Goal: Transaction & Acquisition: Purchase product/service

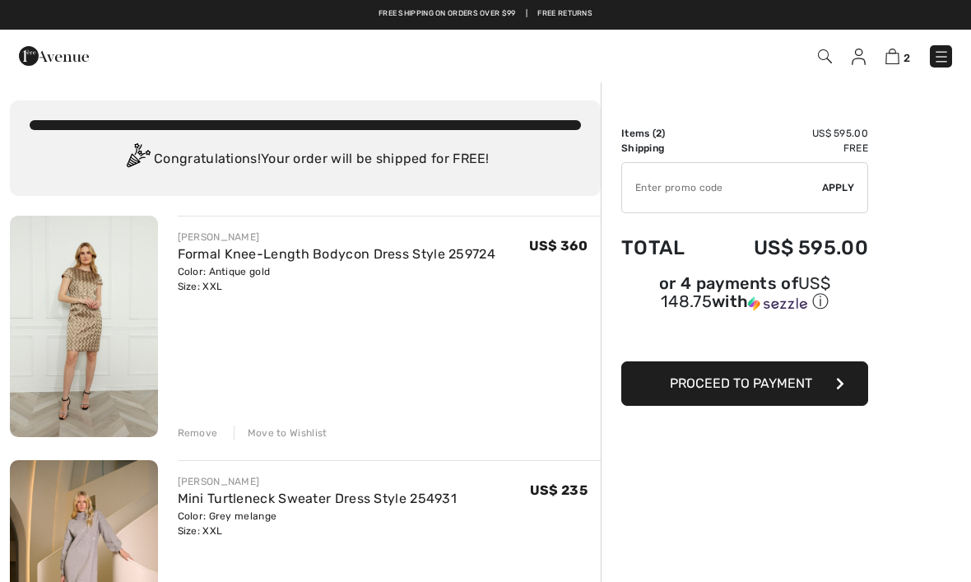
click at [70, 347] on img at bounding box center [84, 326] width 148 height 221
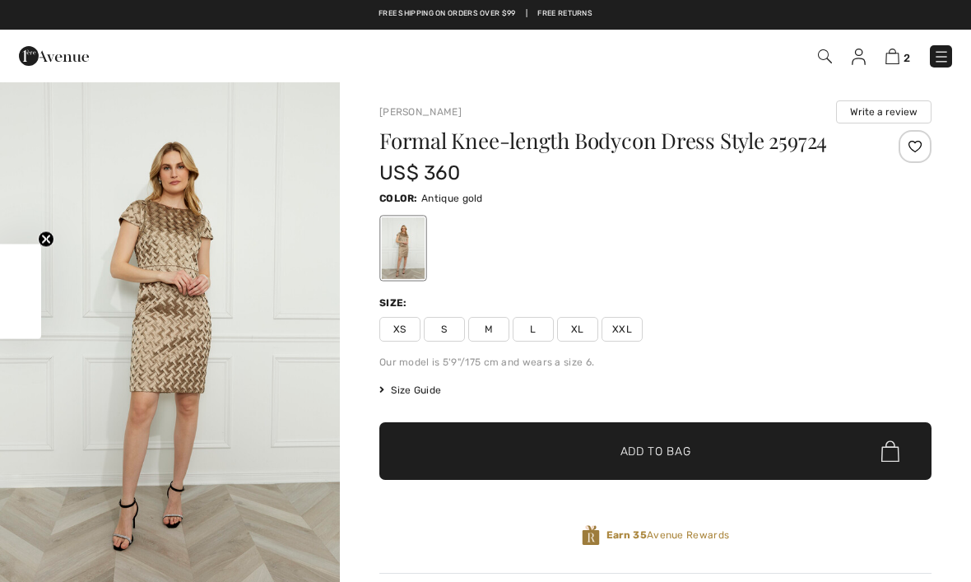
checkbox input "true"
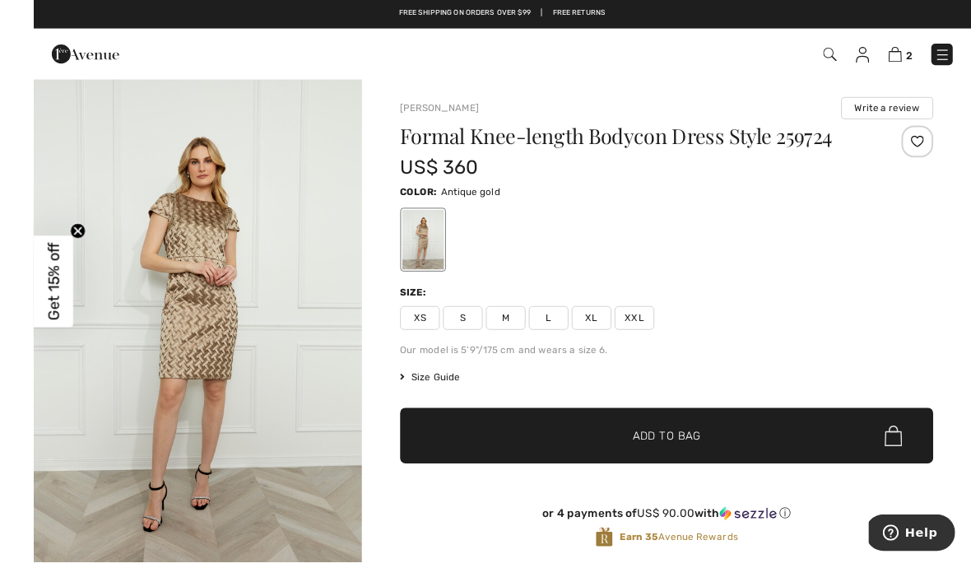
scroll to position [17, 0]
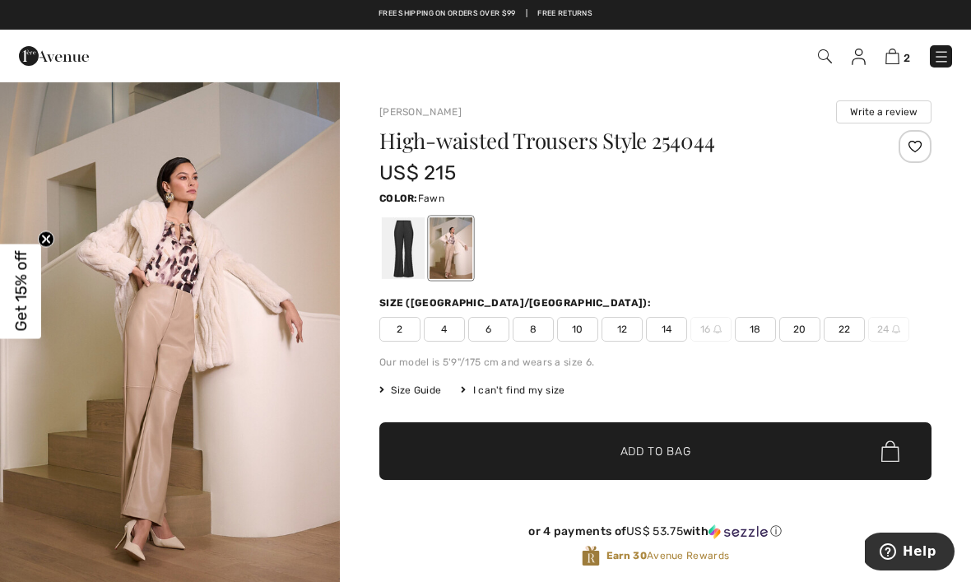
click at [406, 254] on div at bounding box center [403, 248] width 43 height 62
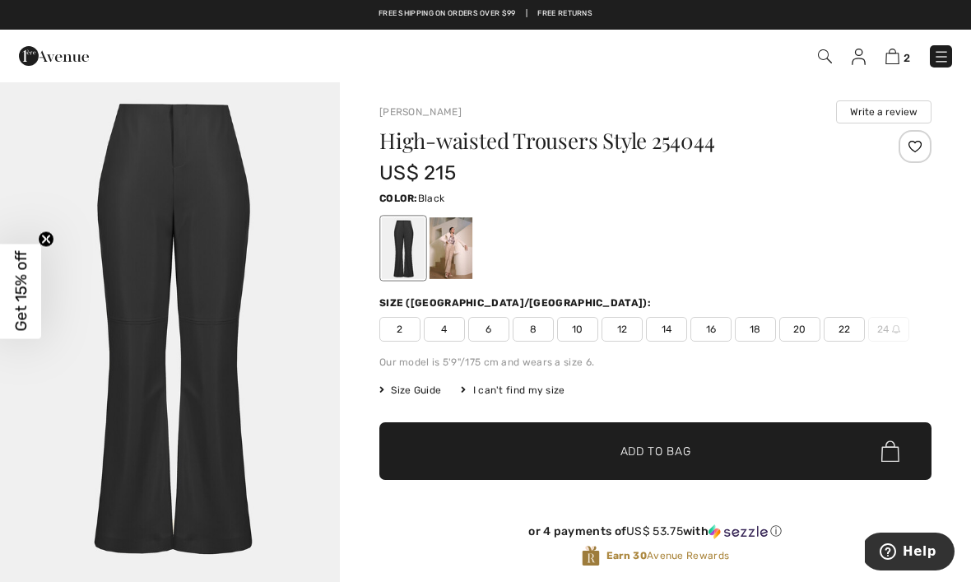
click at [707, 328] on span "16" at bounding box center [710, 329] width 41 height 25
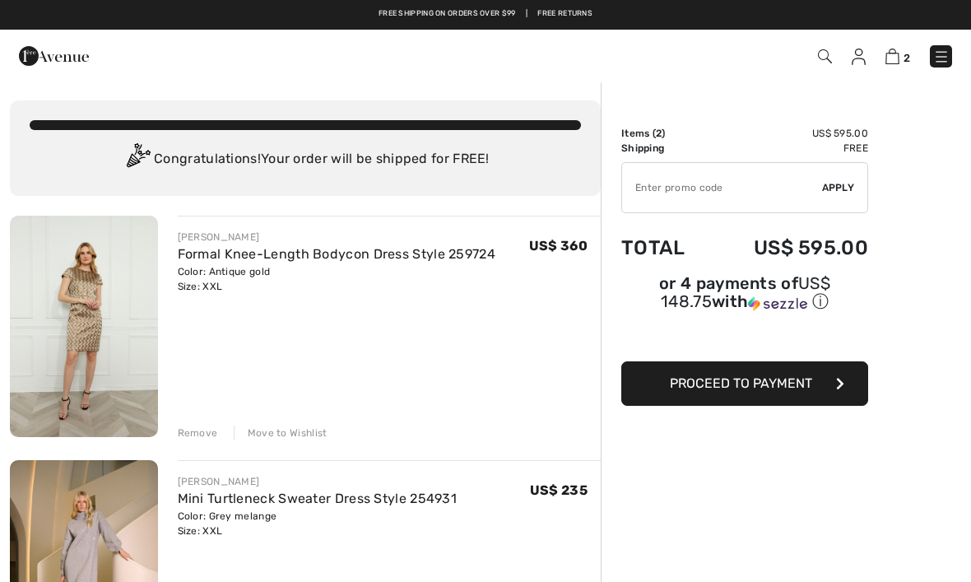
click at [74, 294] on img at bounding box center [84, 326] width 148 height 221
click at [197, 435] on div "Remove" at bounding box center [198, 432] width 40 height 15
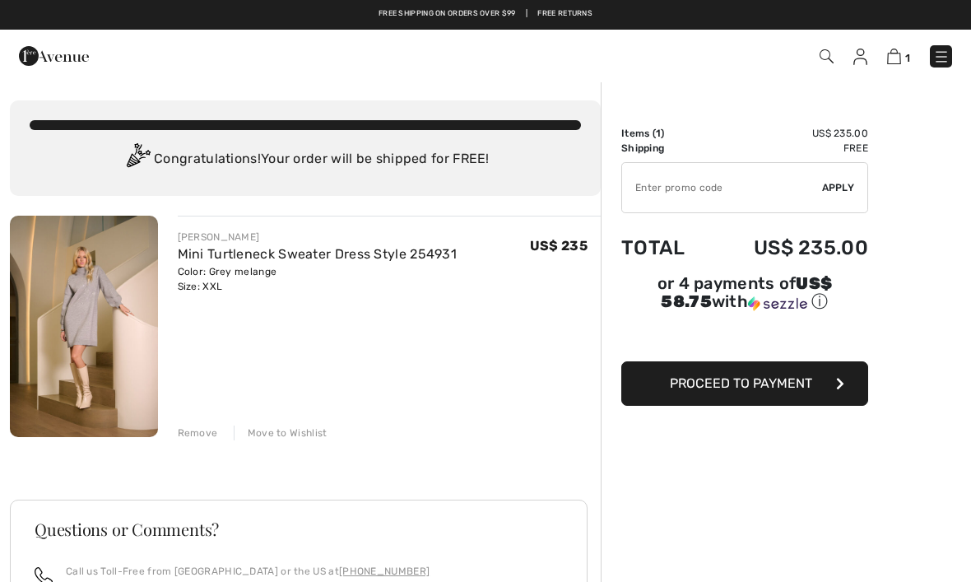
click at [79, 318] on img at bounding box center [84, 326] width 148 height 221
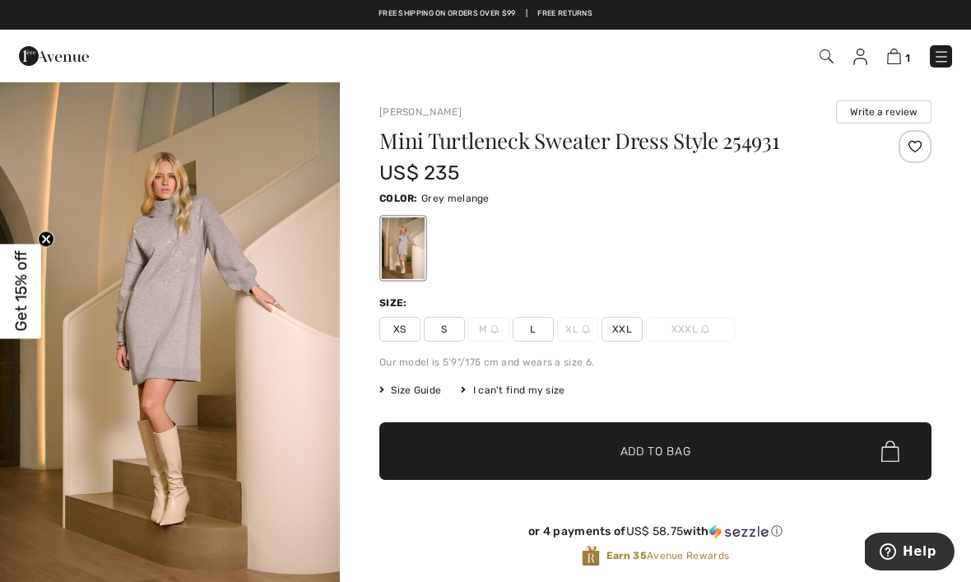
click at [207, 342] on img "1 / 5" at bounding box center [170, 336] width 340 height 510
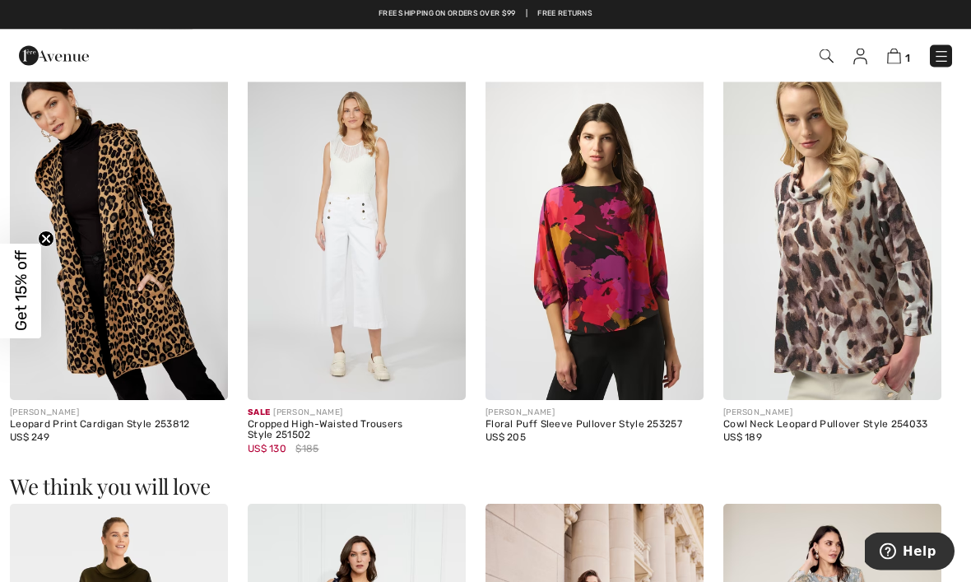
scroll to position [900, 0]
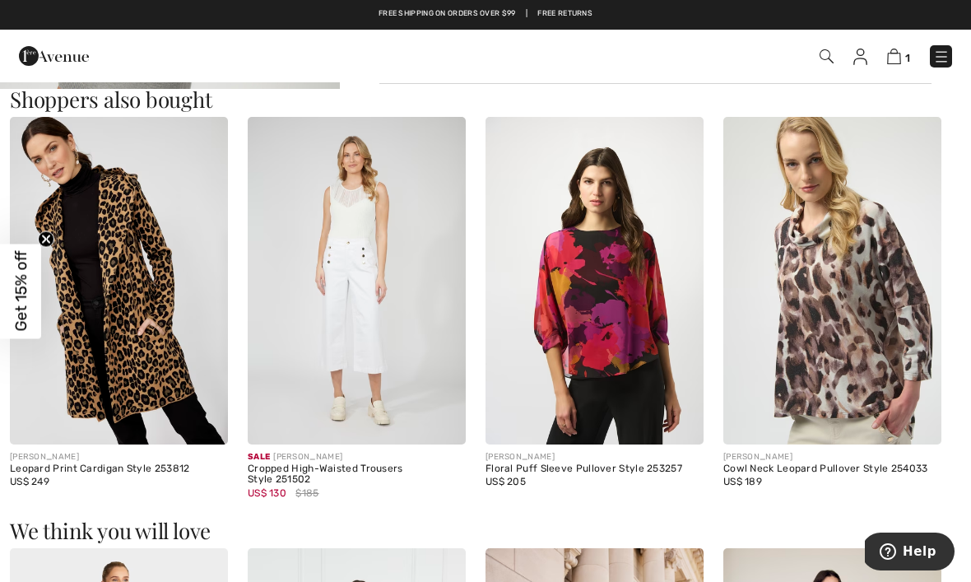
click at [75, 299] on img at bounding box center [119, 280] width 218 height 327
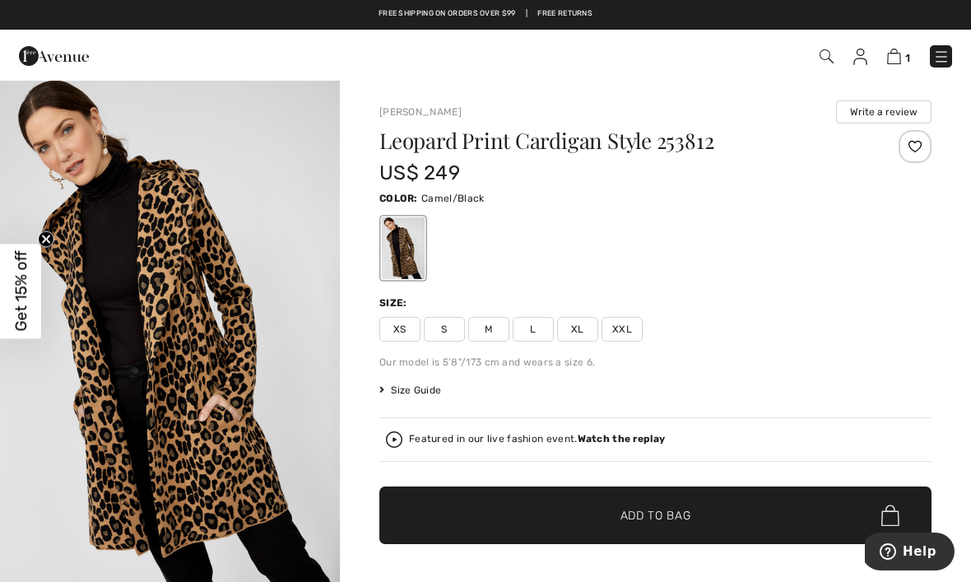
click at [75, 339] on img "1 / 5" at bounding box center [170, 336] width 340 height 510
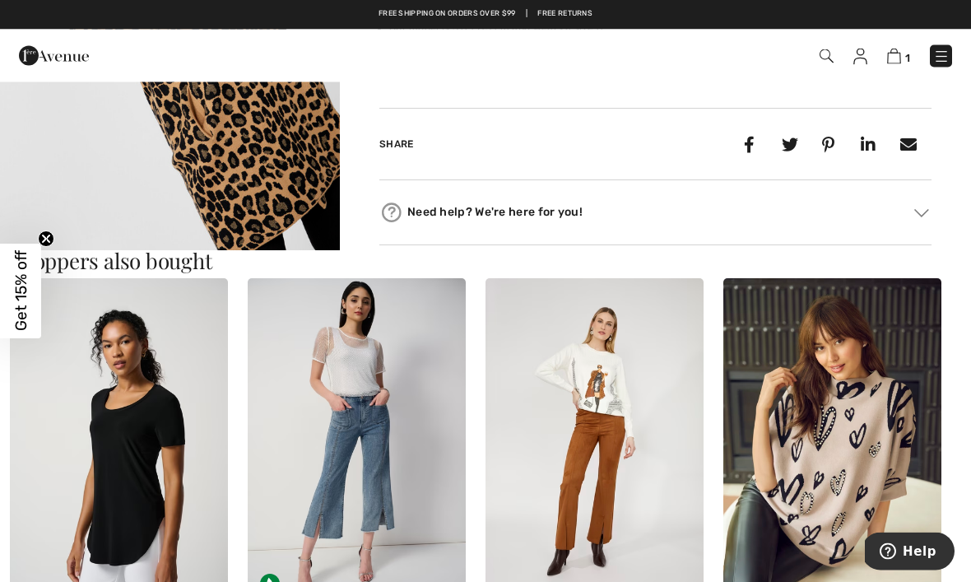
scroll to position [834, 0]
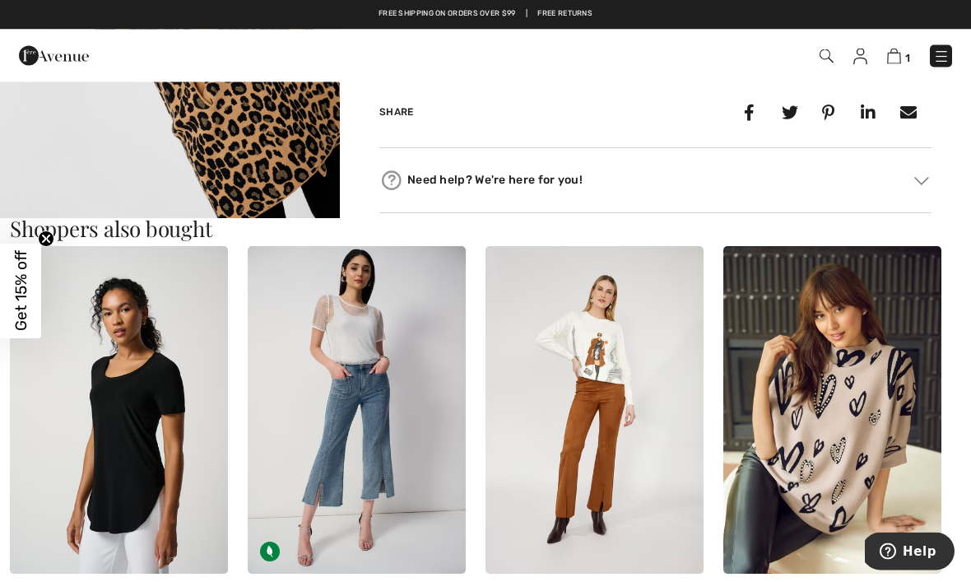
click at [350, 330] on img at bounding box center [357, 410] width 218 height 327
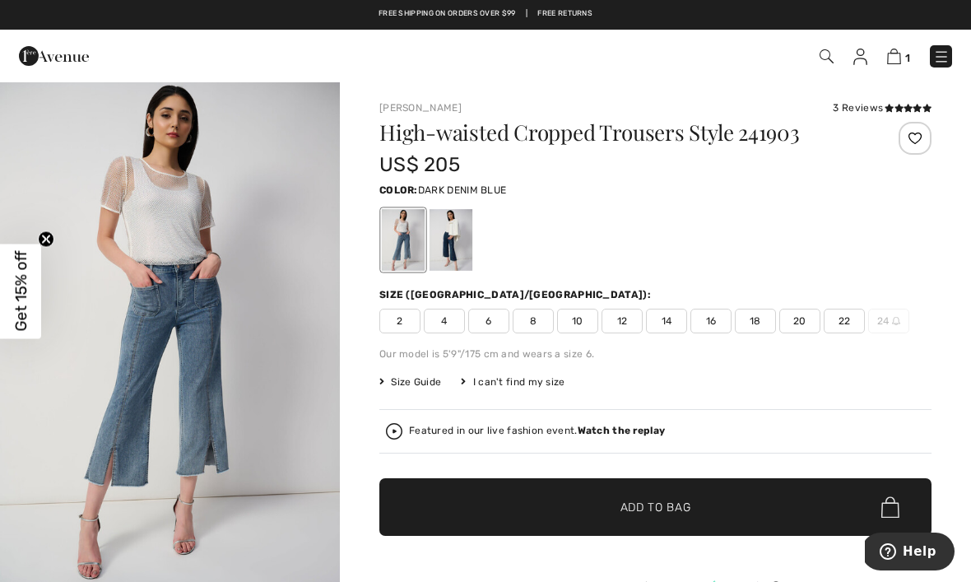
click at [458, 241] on div at bounding box center [450, 240] width 43 height 62
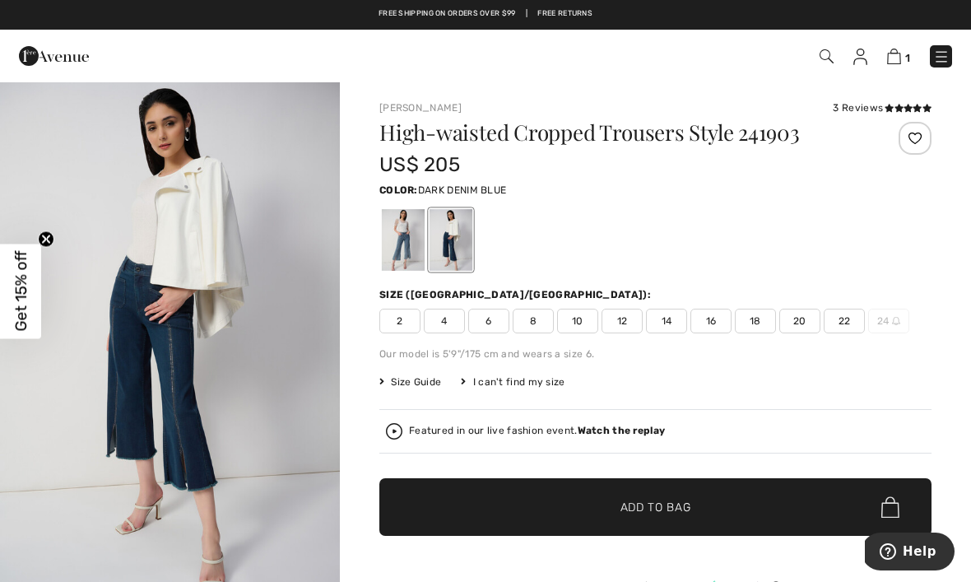
click at [822, 58] on img at bounding box center [826, 56] width 14 height 14
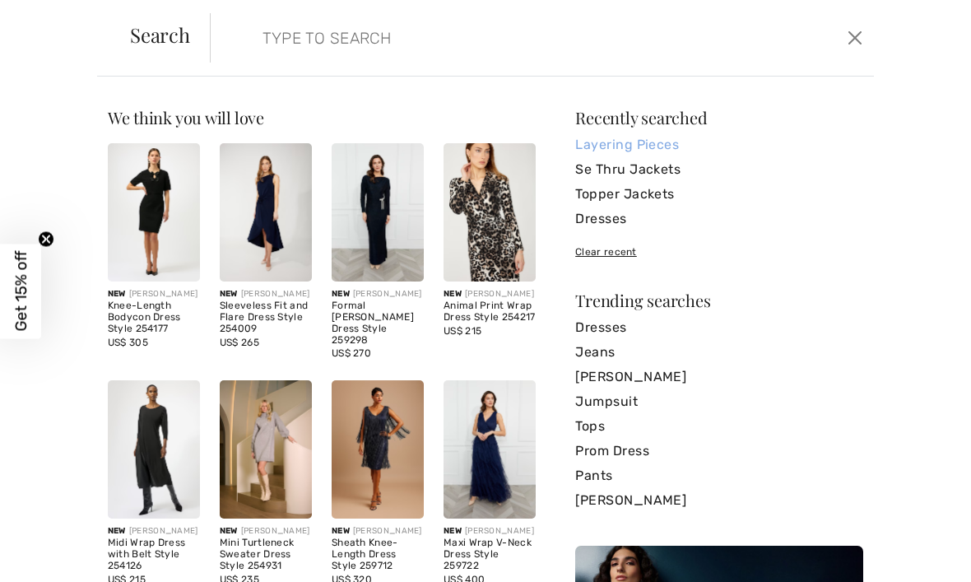
click at [656, 144] on link "Layering Pieces" at bounding box center [719, 144] width 288 height 25
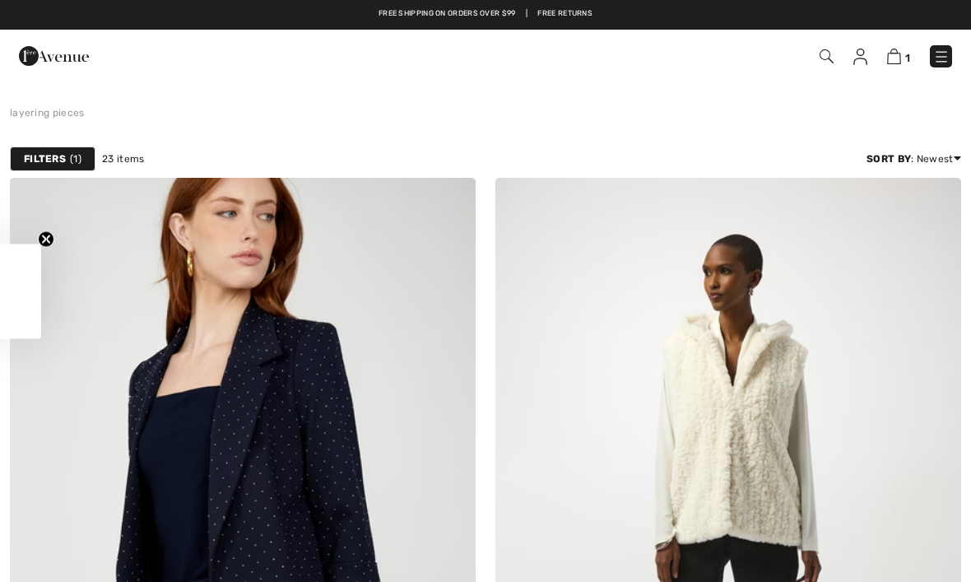
checkbox input "true"
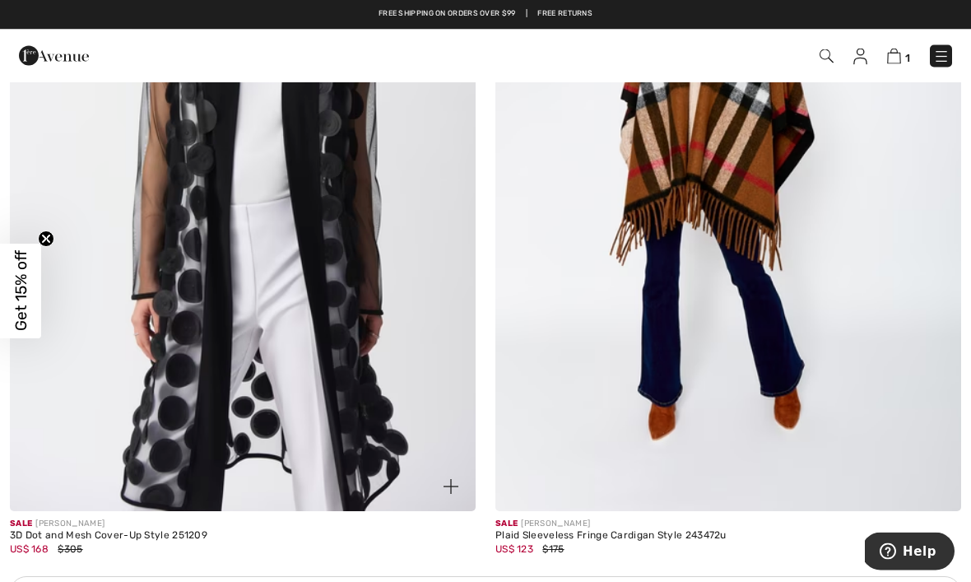
scroll to position [4317, 0]
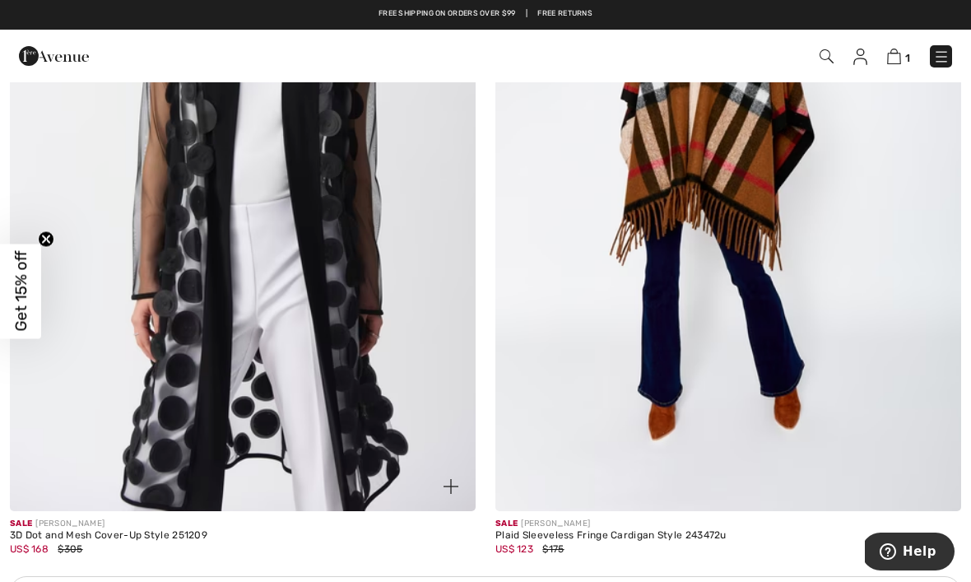
click at [171, 271] on img at bounding box center [243, 161] width 466 height 698
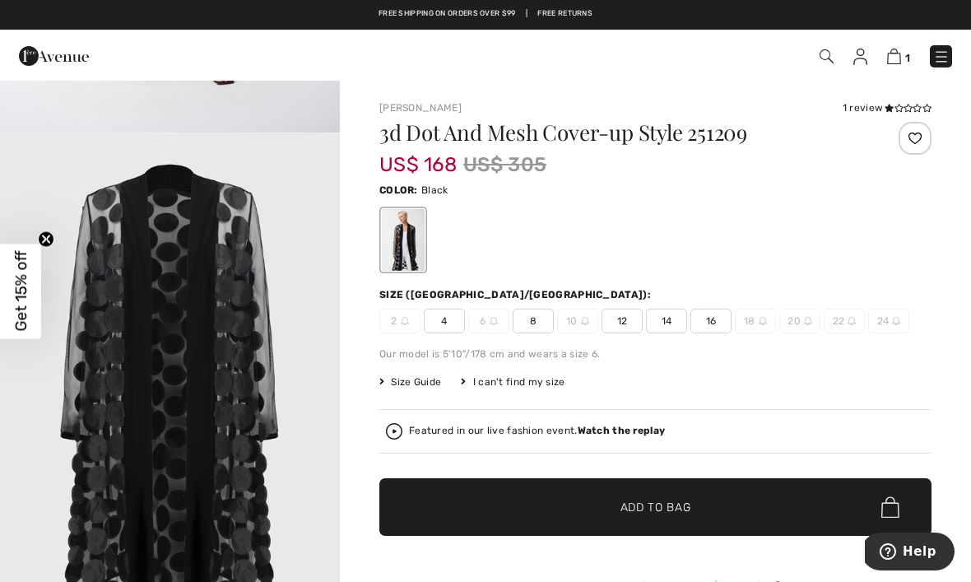
click at [713, 313] on span "16" at bounding box center [710, 320] width 41 height 25
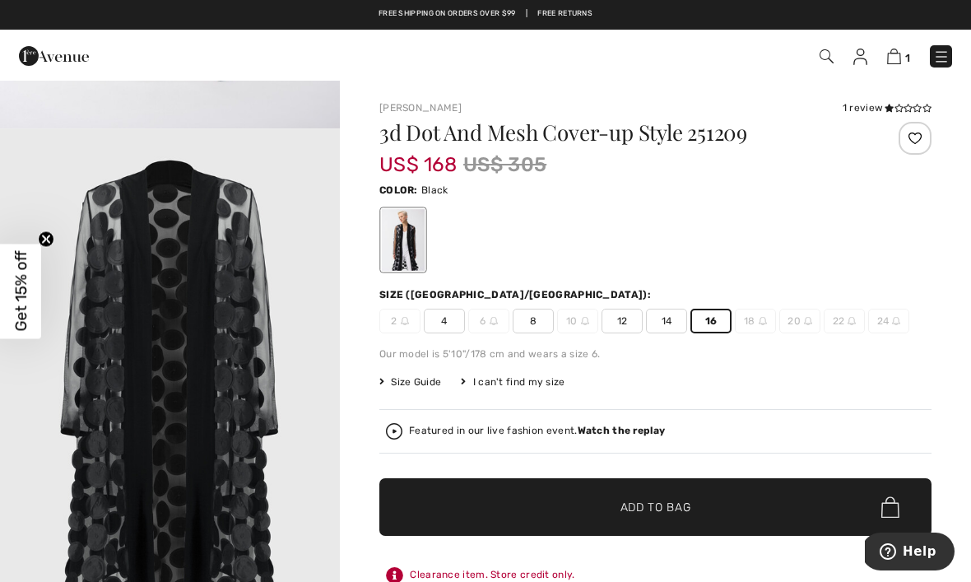
scroll to position [1991, 0]
click at [741, 508] on span "✔ Added to Bag Add to Bag" at bounding box center [655, 507] width 552 height 58
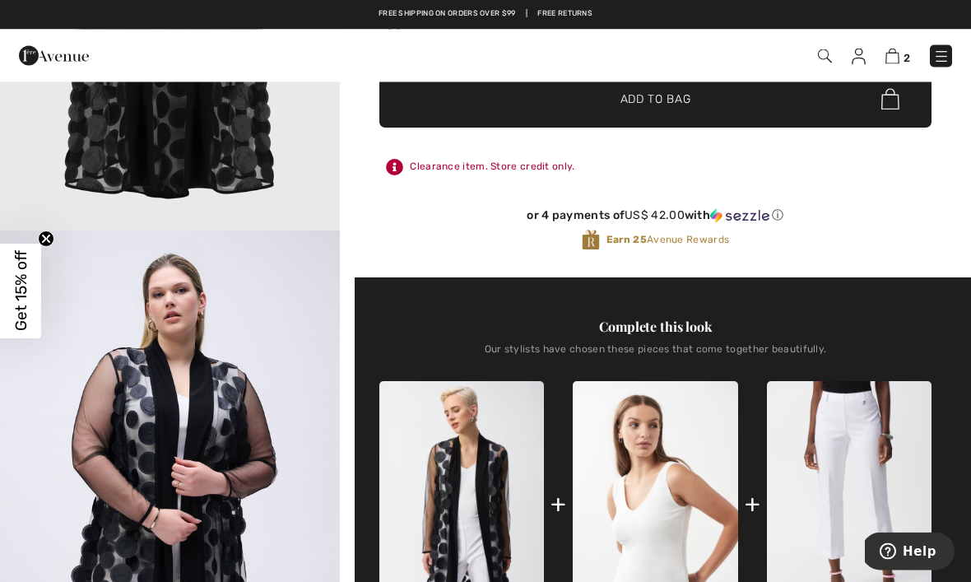
scroll to position [0, 0]
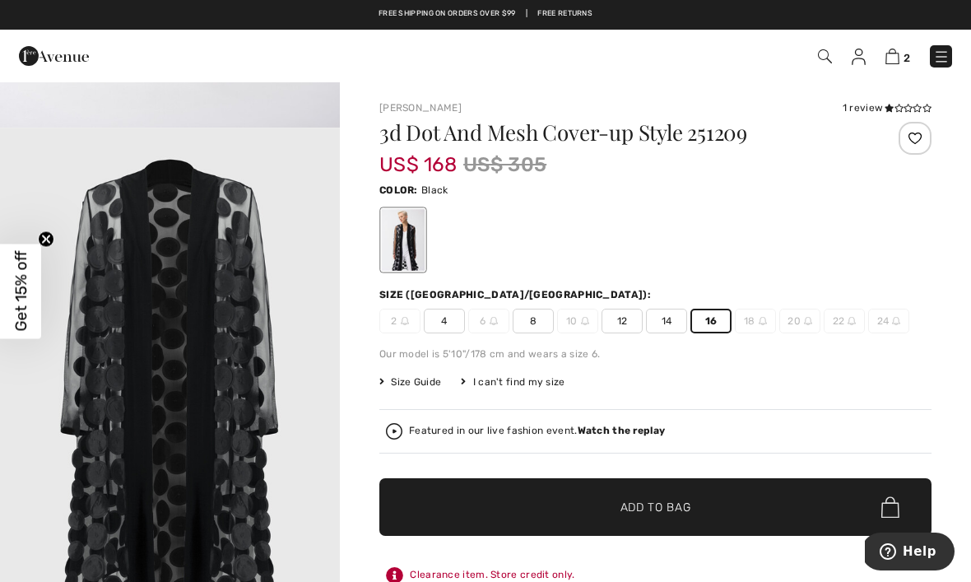
click at [822, 56] on img at bounding box center [825, 56] width 14 height 14
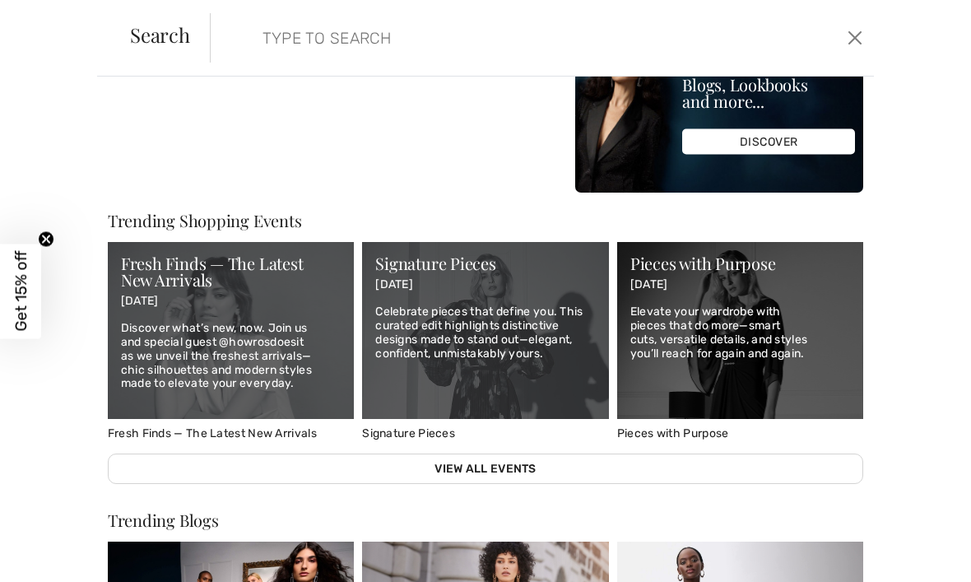
scroll to position [508, 0]
